Goal: Task Accomplishment & Management: Complete application form

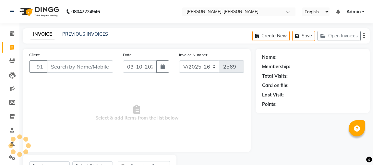
select select "4362"
select select "service"
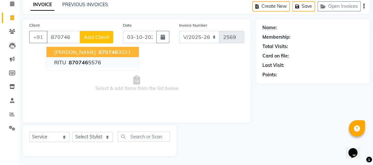
click at [103, 63] on button "RITU 870746 5576" at bounding box center [92, 62] width 92 height 10
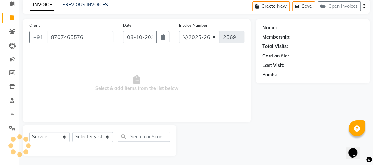
type input "8707465576"
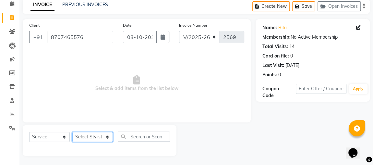
click at [98, 136] on select "Select Stylist [PERSON_NAME] [PERSON_NAME] [PERSON_NAME] MAKEUPS AND PREBRIDAL …" at bounding box center [92, 137] width 41 height 10
select select "32641"
click at [72, 132] on select "Select Stylist [PERSON_NAME] [PERSON_NAME] [PERSON_NAME] MAKEUPS AND PREBRIDAL …" at bounding box center [92, 137] width 41 height 10
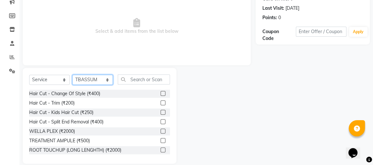
scroll to position [88, 0]
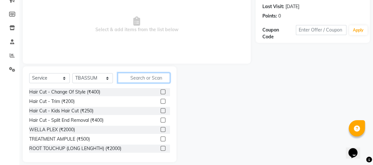
click at [146, 75] on input "text" at bounding box center [144, 78] width 52 height 10
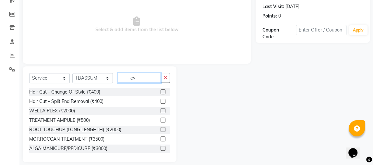
scroll to position [58, 0]
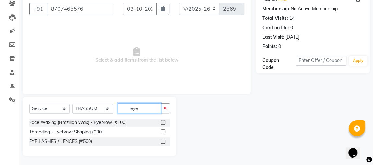
type input "eye"
click at [163, 131] on label at bounding box center [162, 131] width 5 height 5
click at [163, 131] on input "checkbox" at bounding box center [162, 132] width 4 height 4
checkbox input "true"
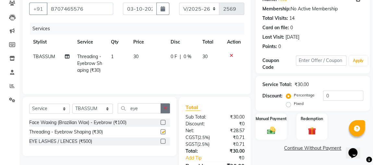
click at [168, 106] on button "button" at bounding box center [164, 108] width 9 height 10
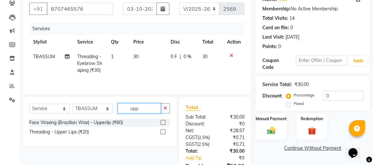
type input "upp"
click at [163, 130] on label at bounding box center [162, 131] width 5 height 5
click at [163, 130] on input "checkbox" at bounding box center [162, 132] width 4 height 4
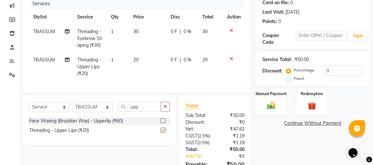
scroll to position [135, 0]
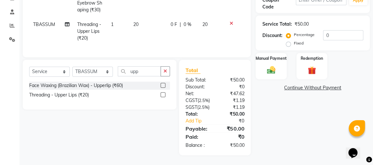
checkbox input "false"
click at [282, 52] on div "Manual Payment" at bounding box center [271, 66] width 32 height 28
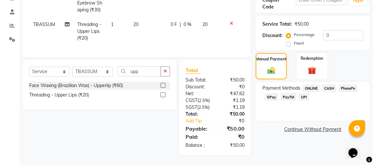
click at [329, 84] on span "CASH" at bounding box center [329, 87] width 14 height 7
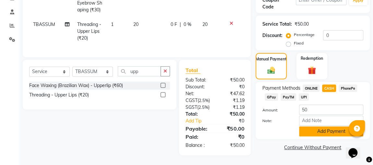
click at [328, 126] on button "Add Payment" at bounding box center [331, 131] width 64 height 10
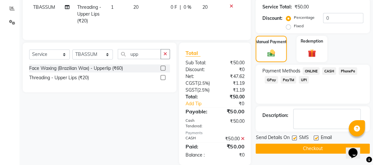
scroll to position [162, 0]
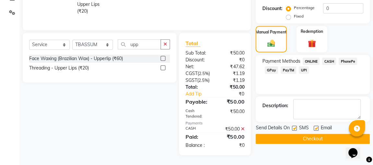
click at [322, 134] on button "Checkout" at bounding box center [312, 139] width 114 height 10
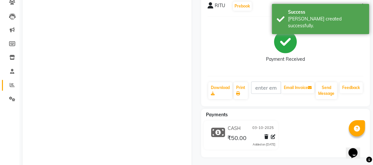
click at [11, 87] on icon at bounding box center [12, 84] width 5 height 5
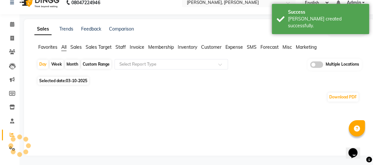
scroll to position [59, 0]
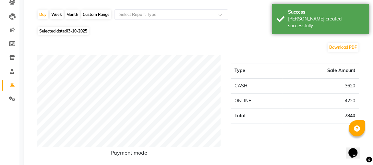
click at [73, 13] on div "Month" at bounding box center [72, 14] width 15 height 9
select select "10"
select select "2025"
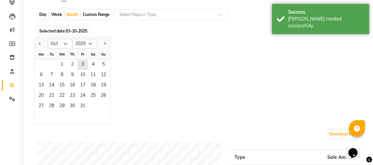
click at [286, 77] on div "Jan Feb Mar Apr May Jun [DATE] Aug Sep Oct Nov [DATE] 2016 2017 2018 2019 2020 …" at bounding box center [199, 80] width 330 height 87
click at [66, 61] on span "1" at bounding box center [62, 65] width 10 height 10
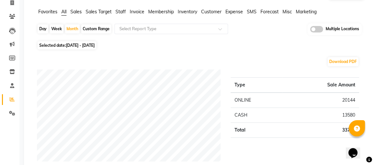
scroll to position [0, 0]
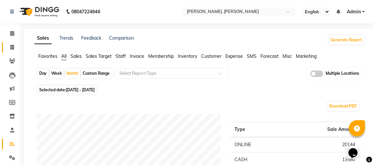
click at [10, 49] on span at bounding box center [11, 47] width 11 height 7
select select "service"
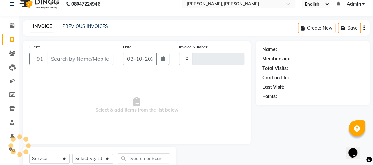
scroll to position [30, 0]
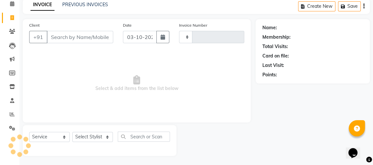
type input "2570"
select select "4362"
